Goal: Transaction & Acquisition: Purchase product/service

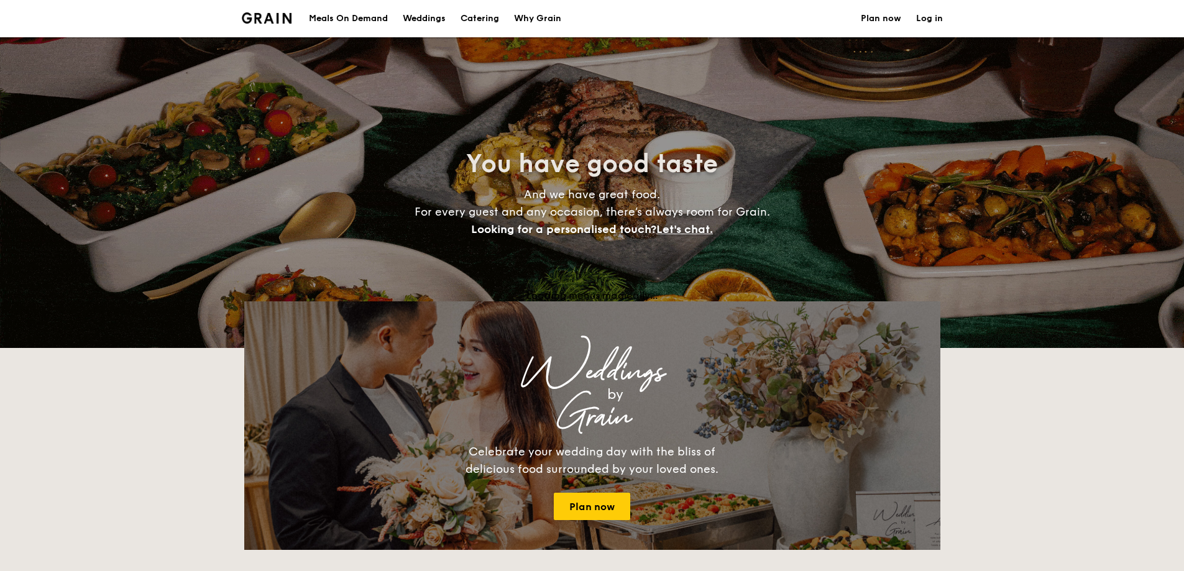
select select
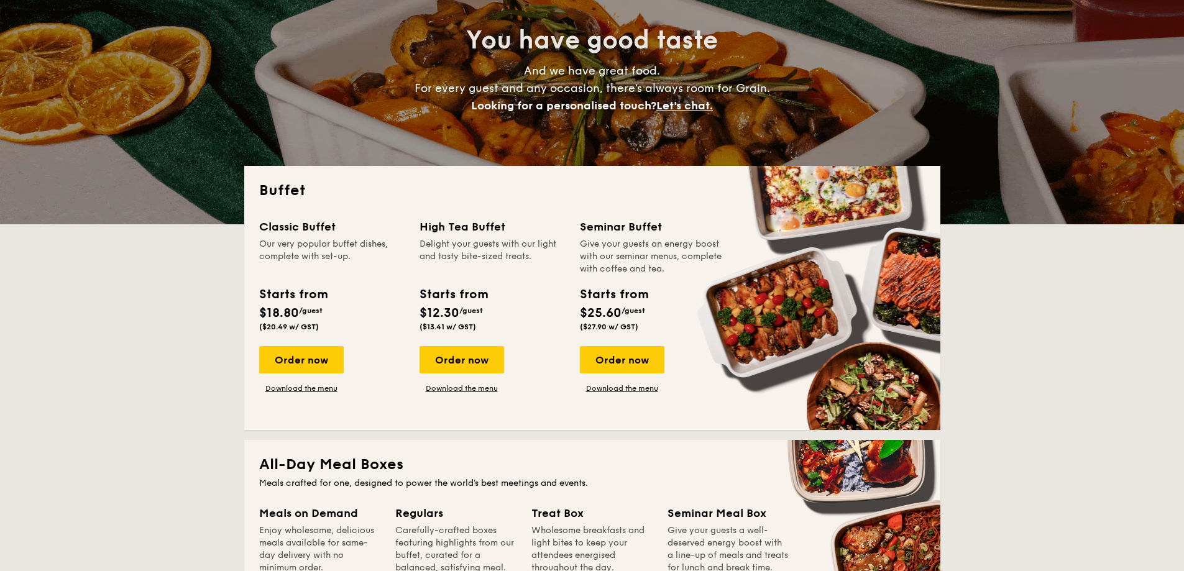
scroll to position [124, 0]
click at [328, 370] on div "Order now" at bounding box center [301, 359] width 85 height 27
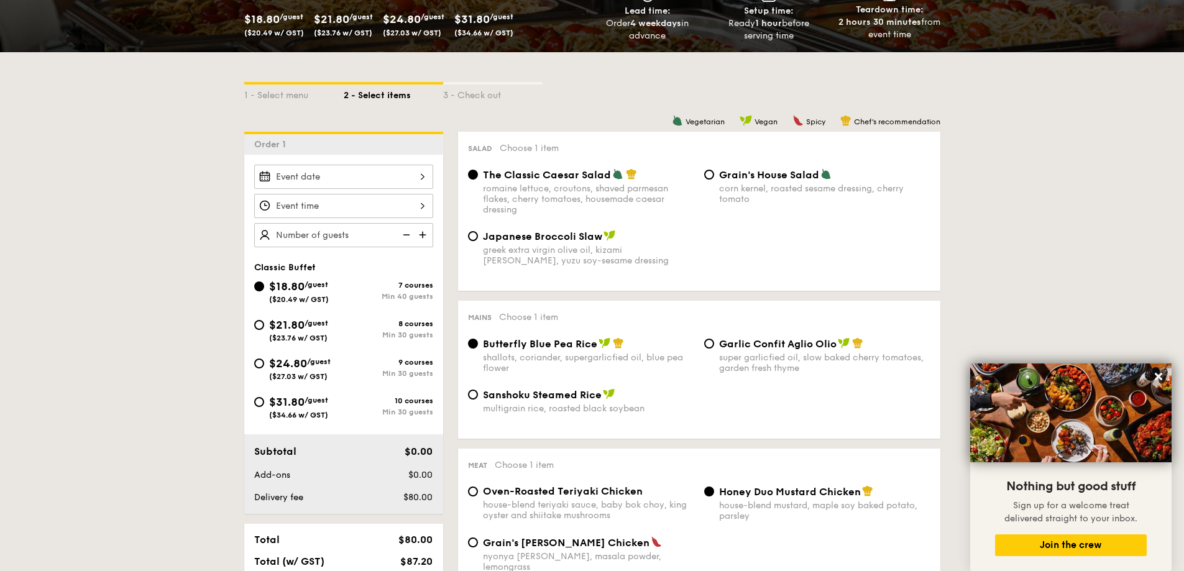
scroll to position [213, 0]
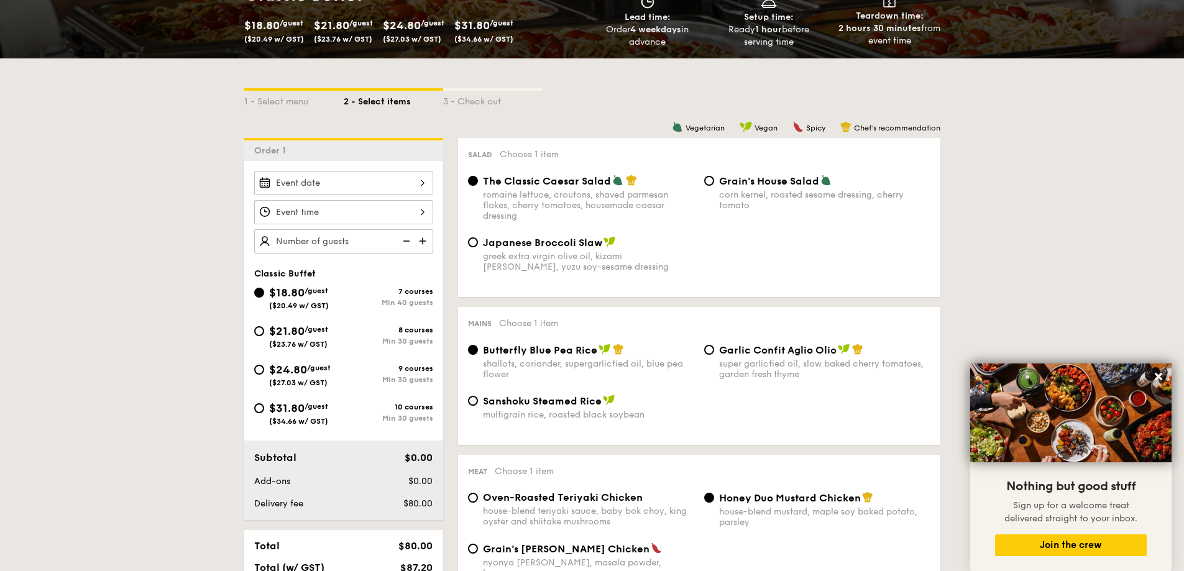
click at [265, 370] on div "$24.80 /guest ($27.03 w/ GST)" at bounding box center [299, 374] width 90 height 26
click at [264, 370] on input "$24.80 /guest ($27.03 w/ GST) 9 courses Min 30 guests" at bounding box center [259, 370] width 10 height 10
radio input "true"
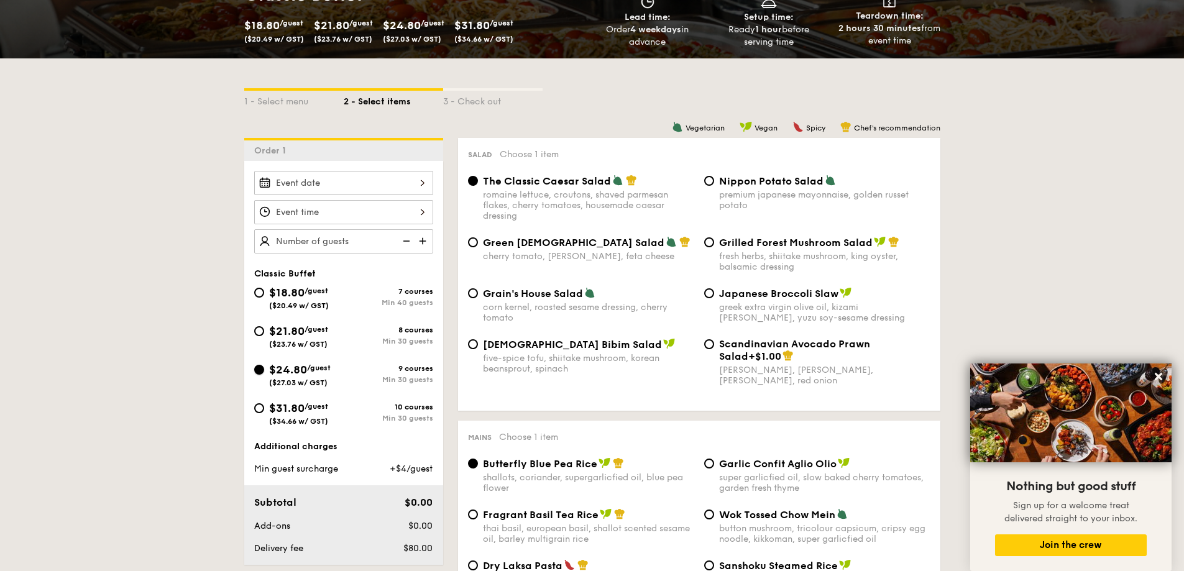
radio input "true"
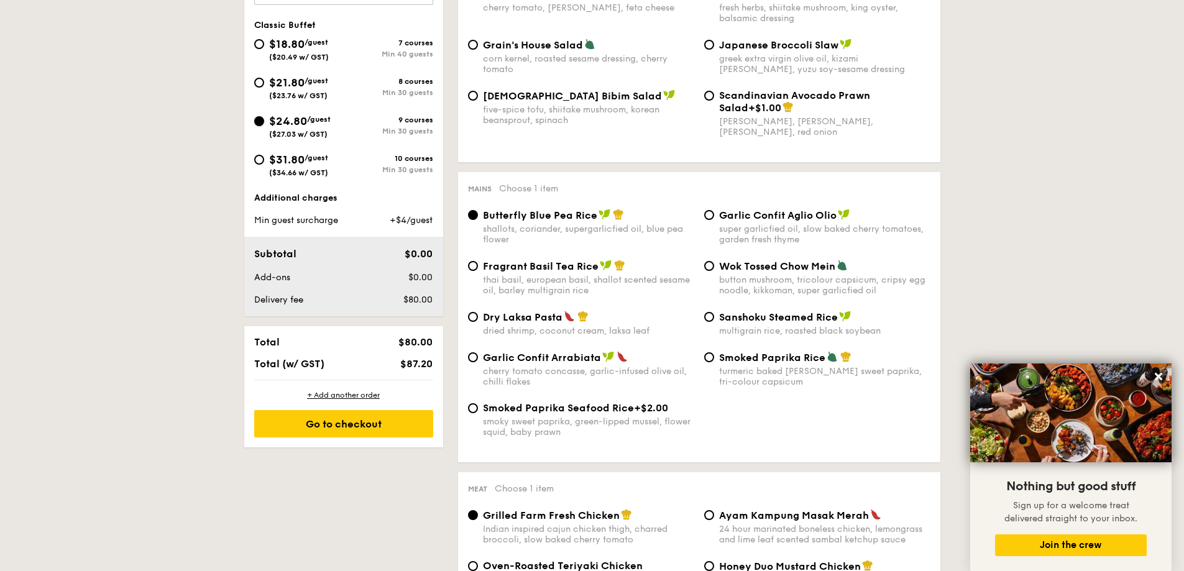
scroll to position [399, 0]
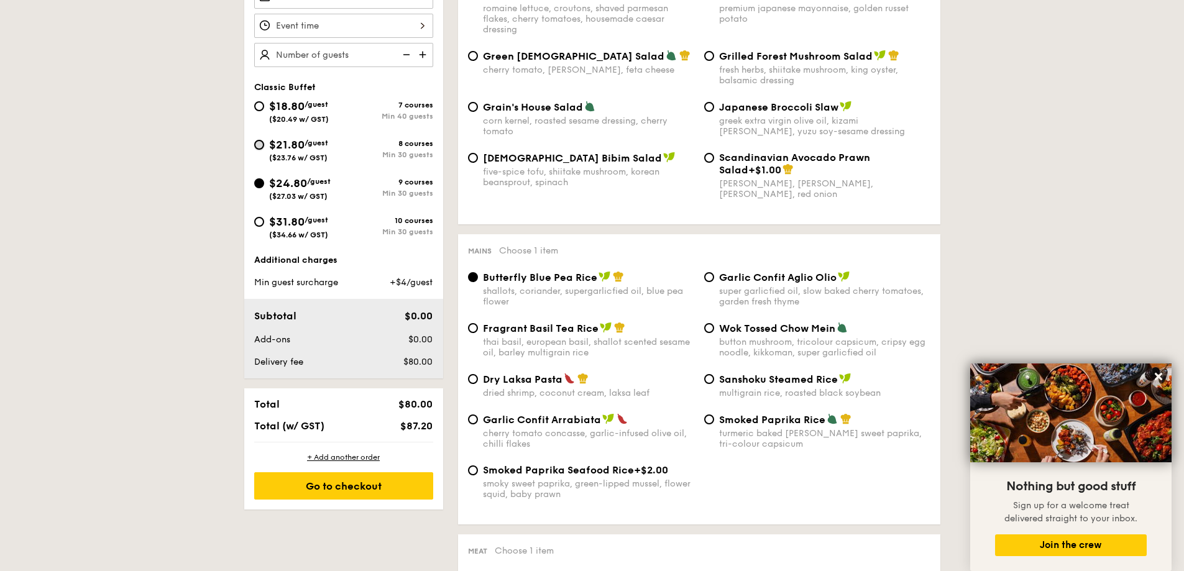
click at [258, 147] on input "$21.80 /guest ($23.76 w/ GST) 8 courses Min 30 guests" at bounding box center [259, 145] width 10 height 10
radio input "true"
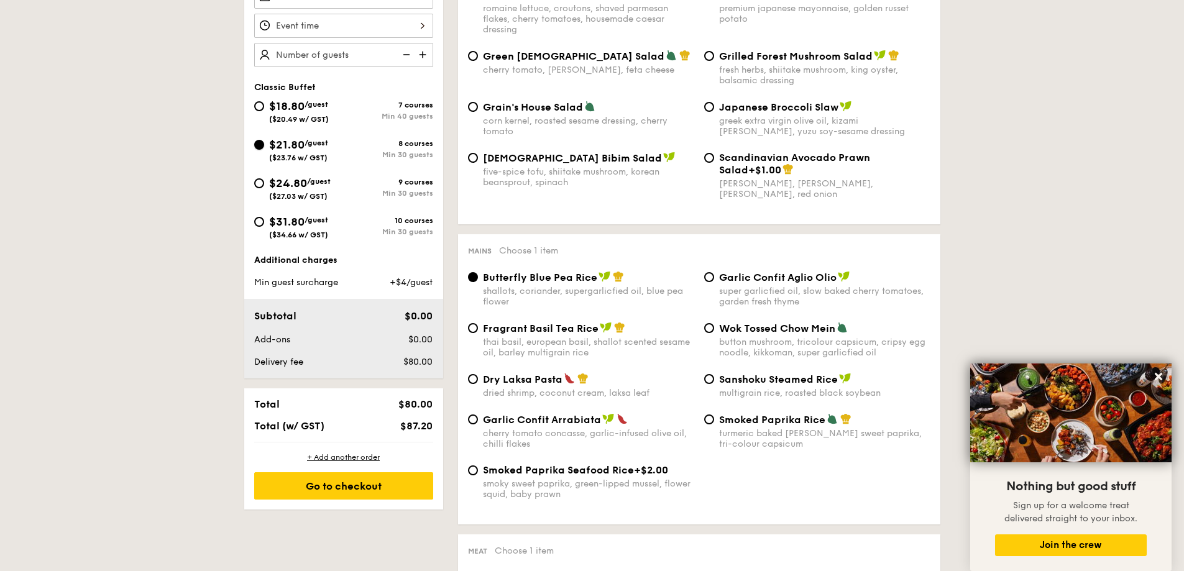
radio input "true"
click at [260, 178] on input "$24.80 /guest ($27.03 w/ GST) 9 courses Min 30 guests" at bounding box center [259, 183] width 10 height 10
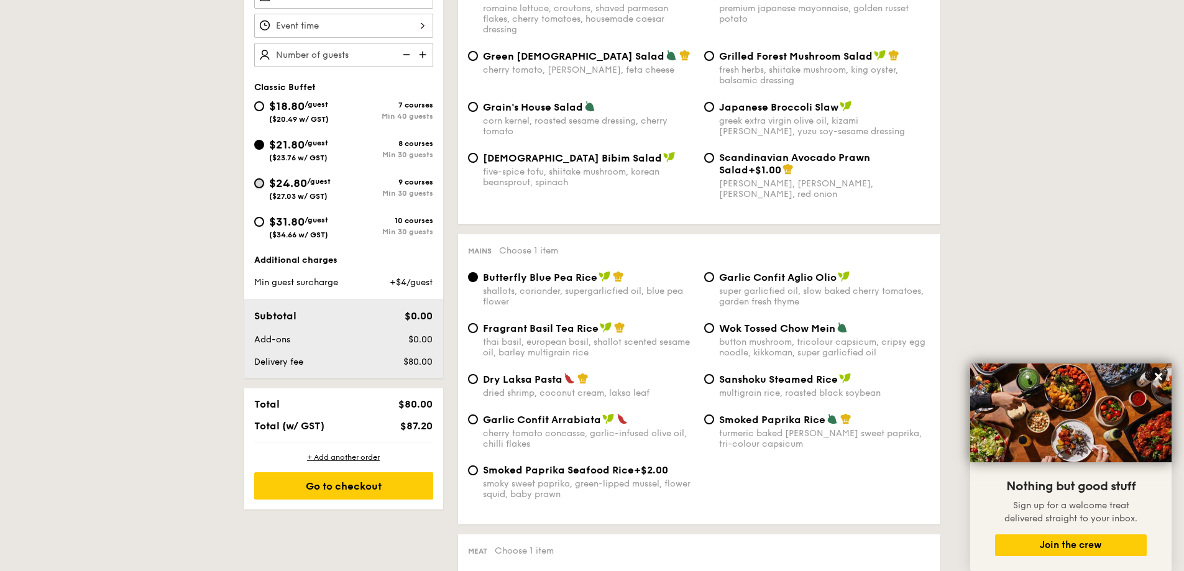
radio input "true"
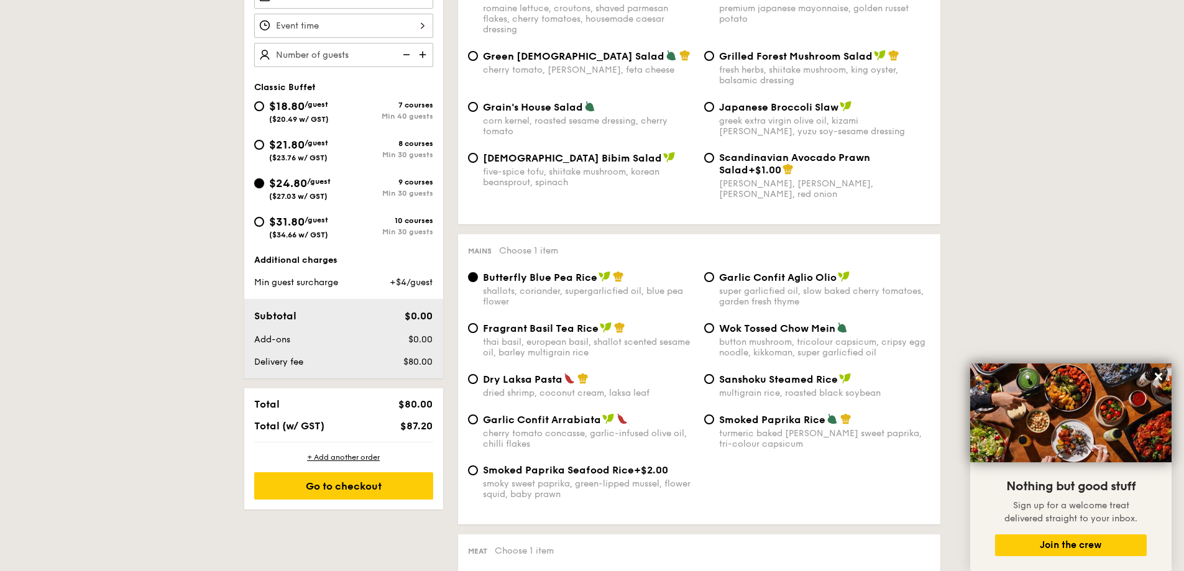
radio input "true"
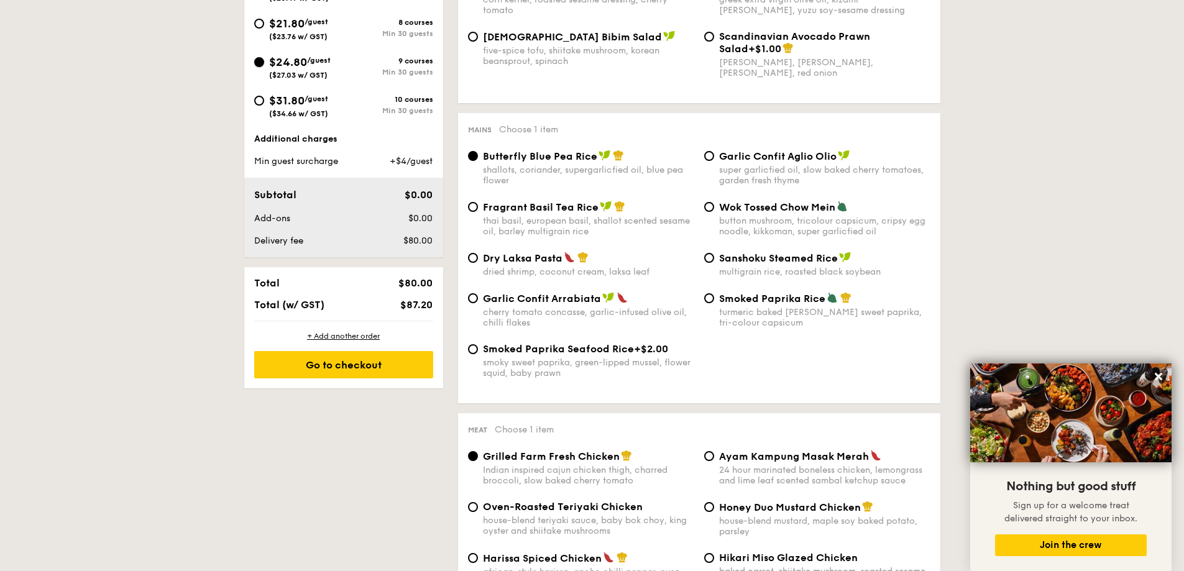
scroll to position [524, 0]
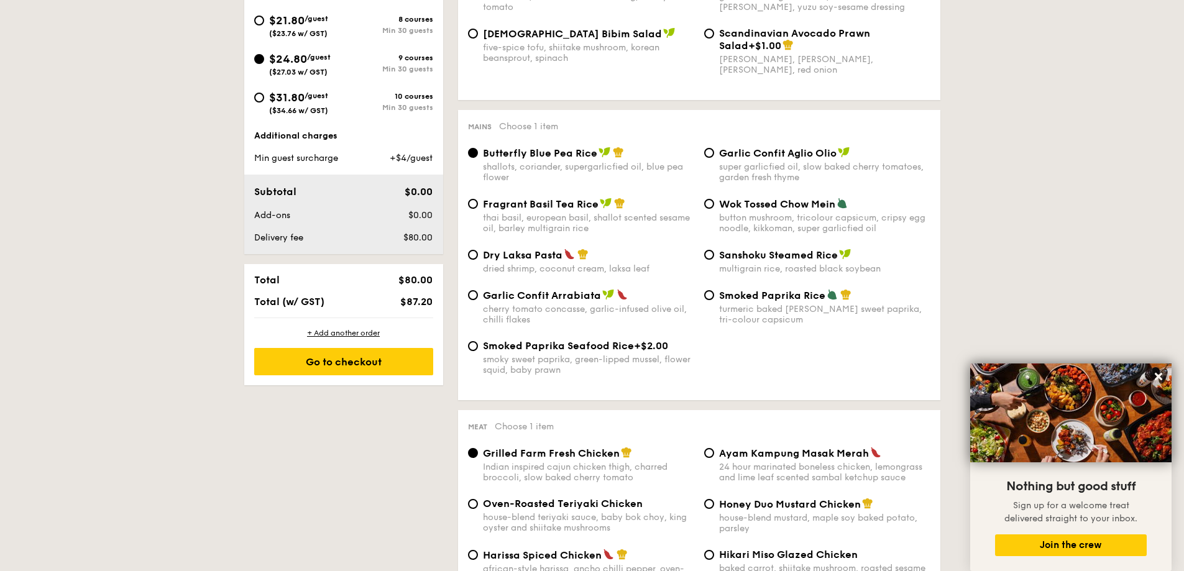
click at [591, 292] on span "Garlic Confit Arrabiata" at bounding box center [542, 296] width 118 height 12
click at [478, 292] on input "Garlic Confit Arrabiata cherry tomato concasse, garlic-infused olive oil, chill…" at bounding box center [473, 295] width 10 height 10
radio input "true"
click at [591, 292] on span "Garlic Confit Arrabiata" at bounding box center [542, 296] width 118 height 12
click at [478, 292] on input "Garlic Confit Arrabiata cherry tomato concasse, garlic-infused olive oil, chill…" at bounding box center [473, 295] width 10 height 10
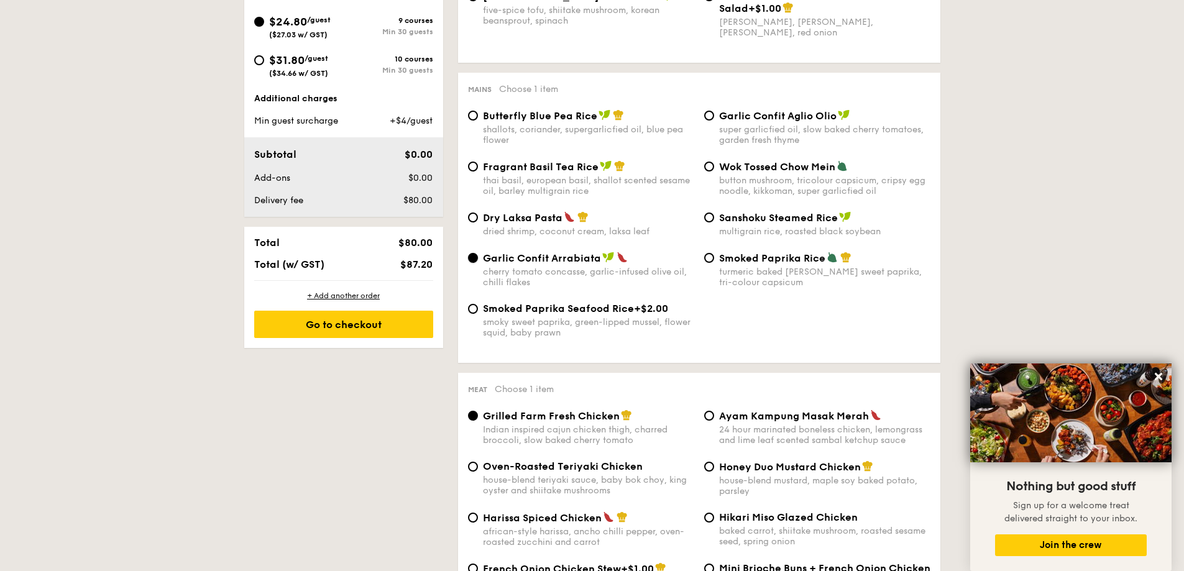
scroll to position [775, 0]
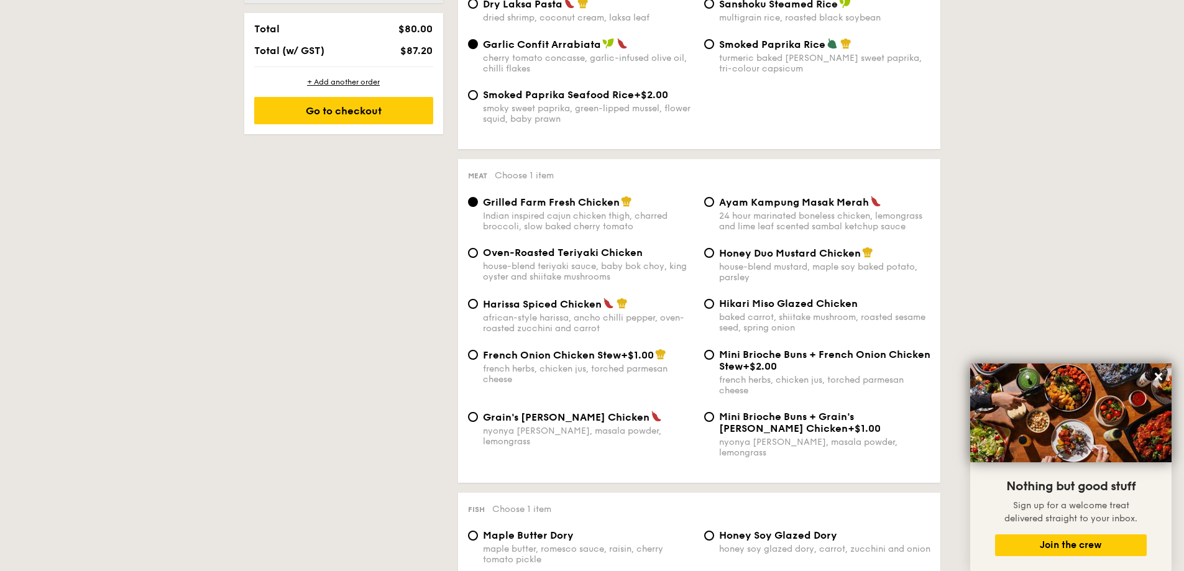
select select
